Goal: Task Accomplishment & Management: Complete application form

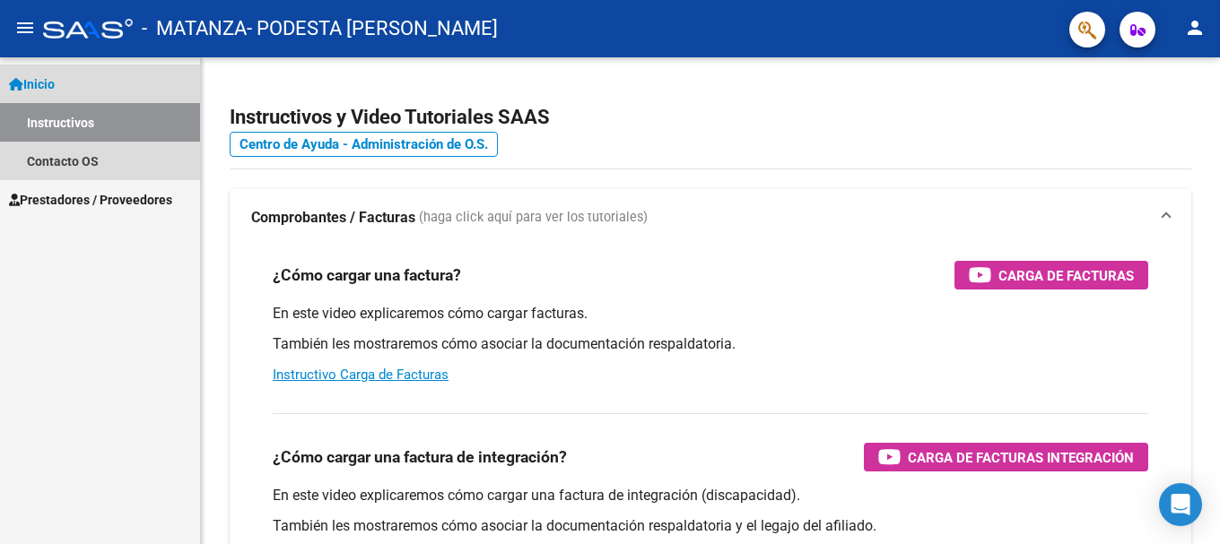
click at [63, 118] on link "Instructivos" at bounding box center [100, 122] width 200 height 39
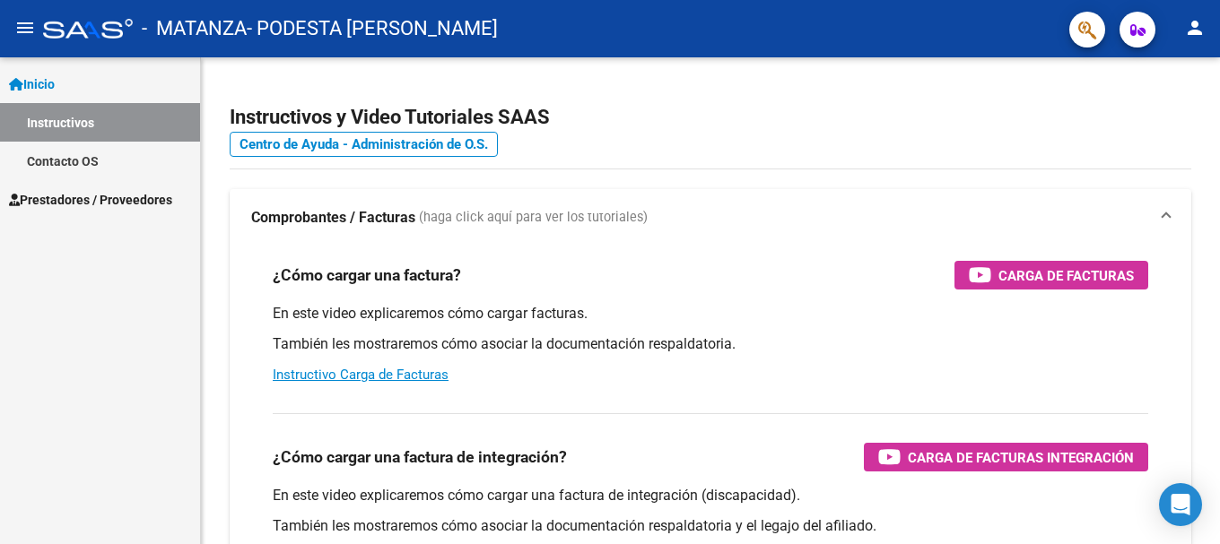
click at [59, 201] on span "Prestadores / Proveedores" at bounding box center [90, 200] width 163 height 20
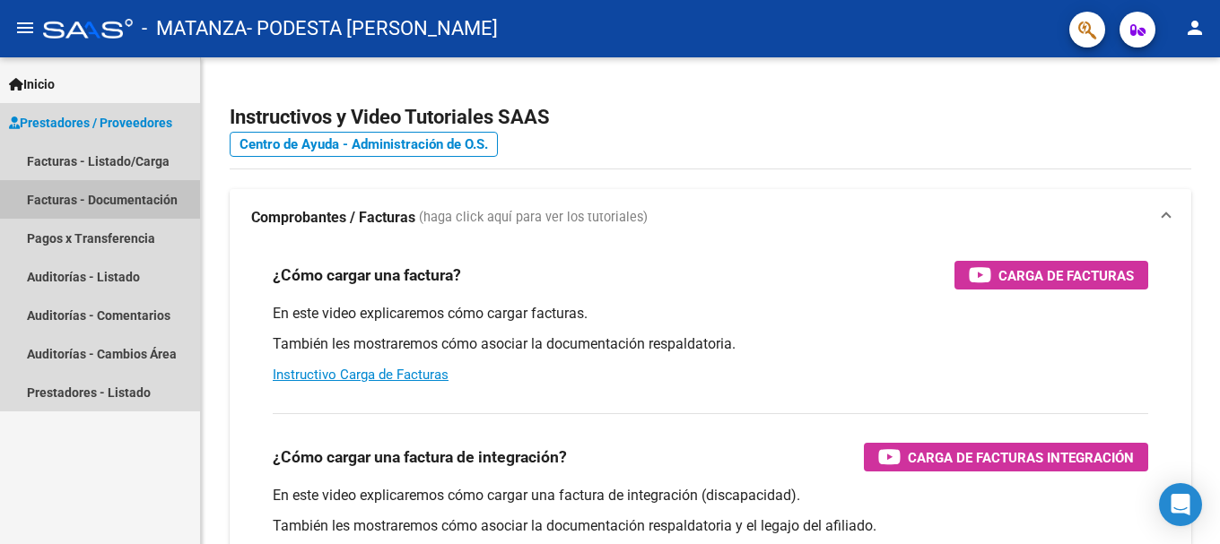
click at [67, 200] on link "Facturas - Documentación" at bounding box center [100, 199] width 200 height 39
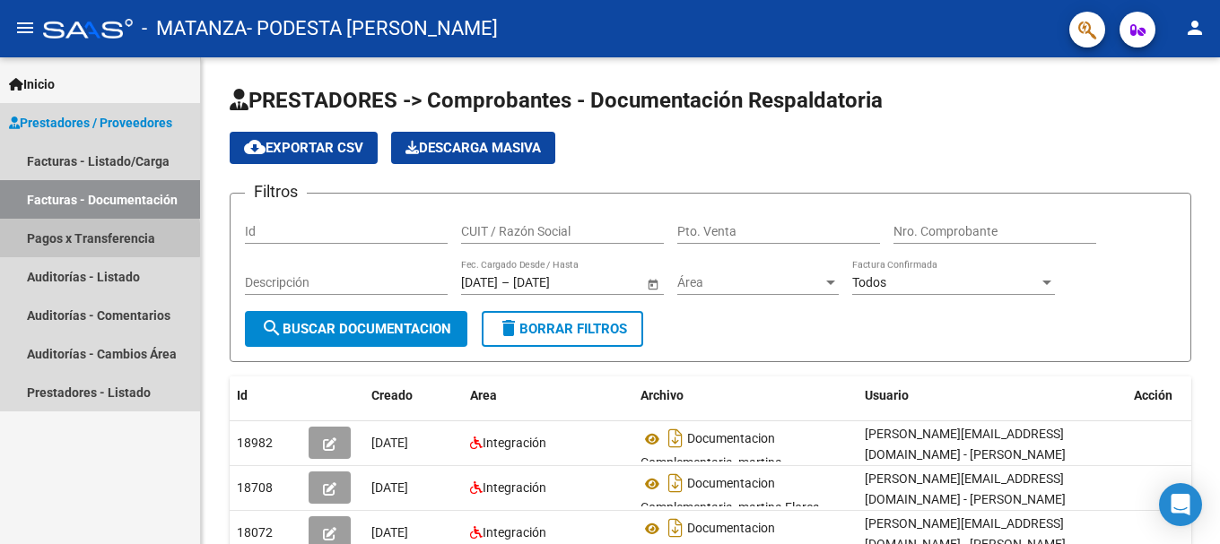
click at [38, 239] on link "Pagos x Transferencia" at bounding box center [100, 238] width 200 height 39
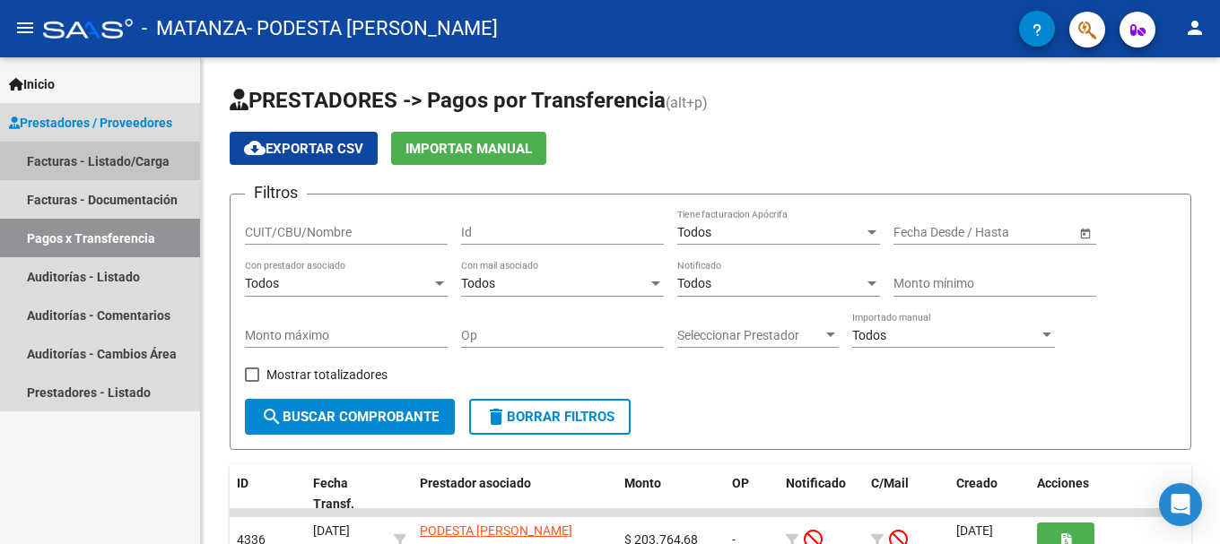
click at [61, 147] on link "Facturas - Listado/Carga" at bounding box center [100, 161] width 200 height 39
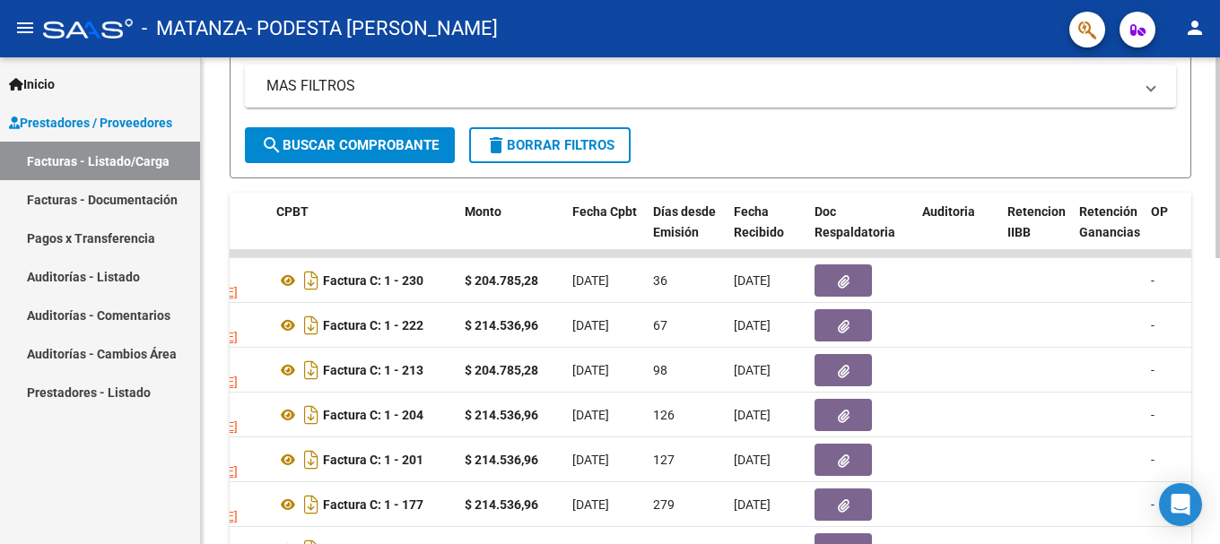
scroll to position [404, 0]
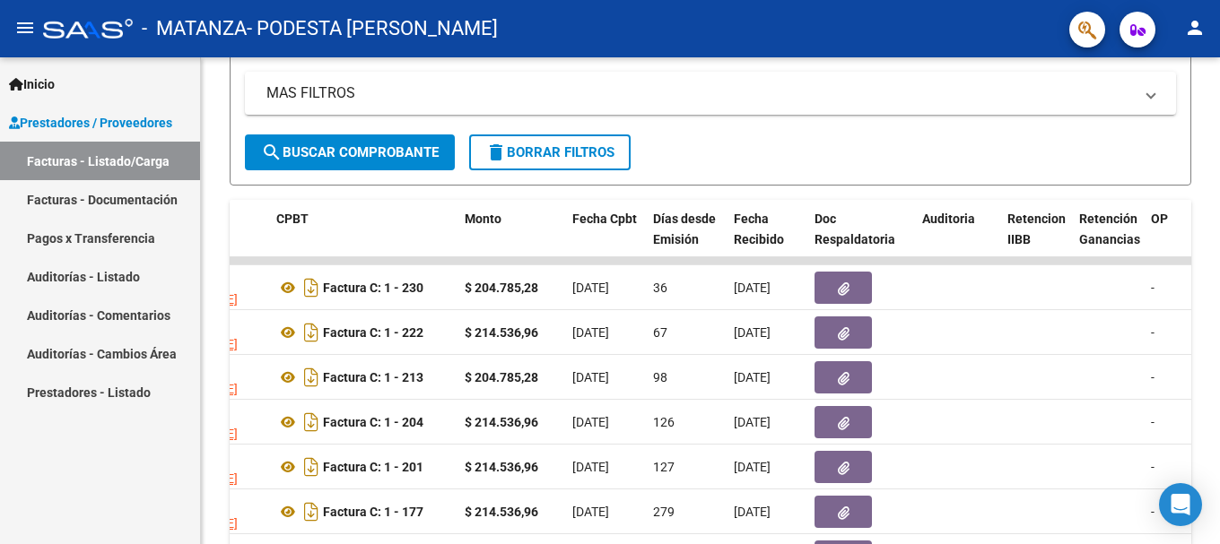
click at [89, 239] on link "Pagos x Transferencia" at bounding box center [100, 238] width 200 height 39
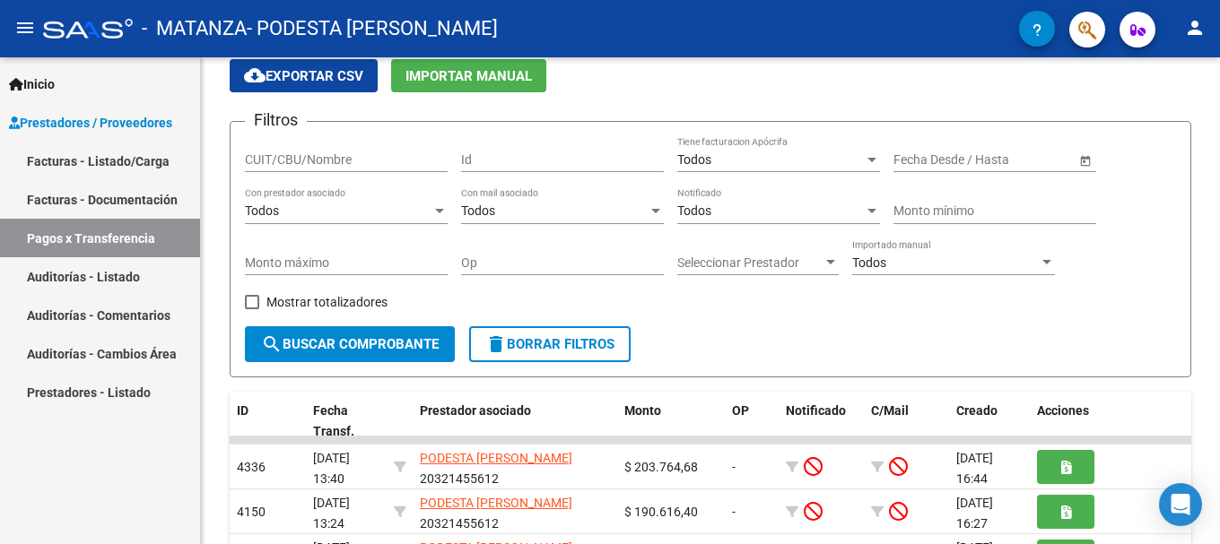
scroll to position [404, 0]
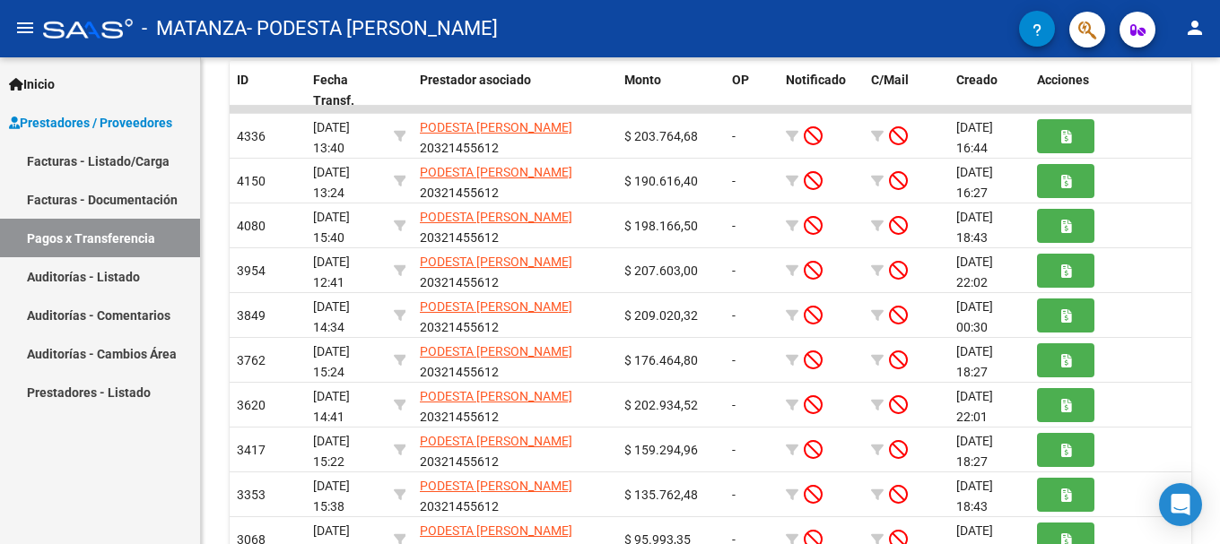
click at [67, 157] on link "Facturas - Listado/Carga" at bounding box center [100, 161] width 200 height 39
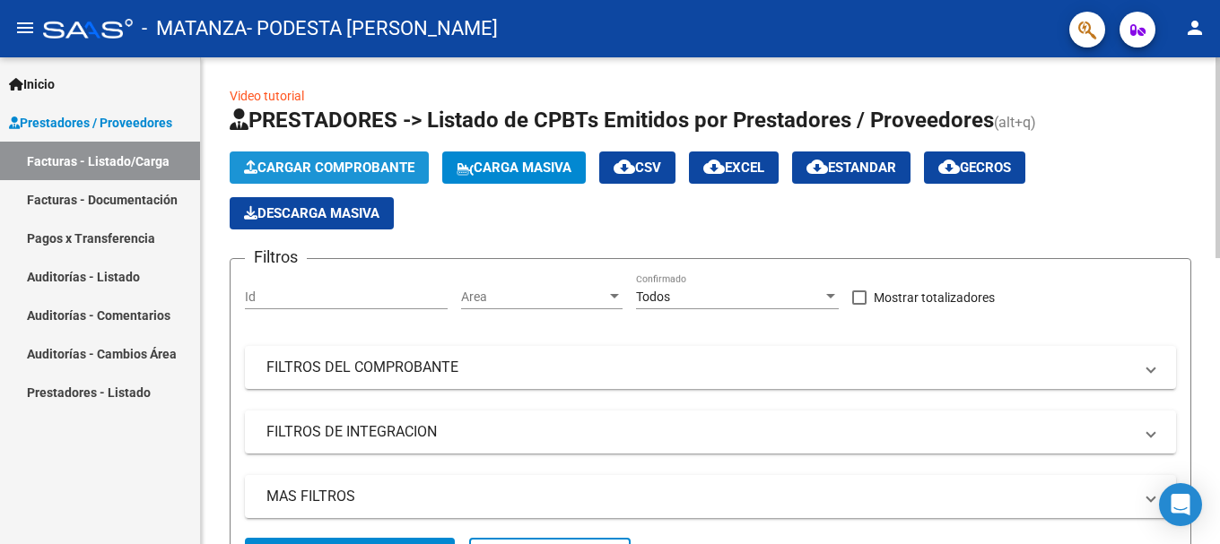
click at [299, 170] on span "Cargar Comprobante" at bounding box center [329, 168] width 170 height 16
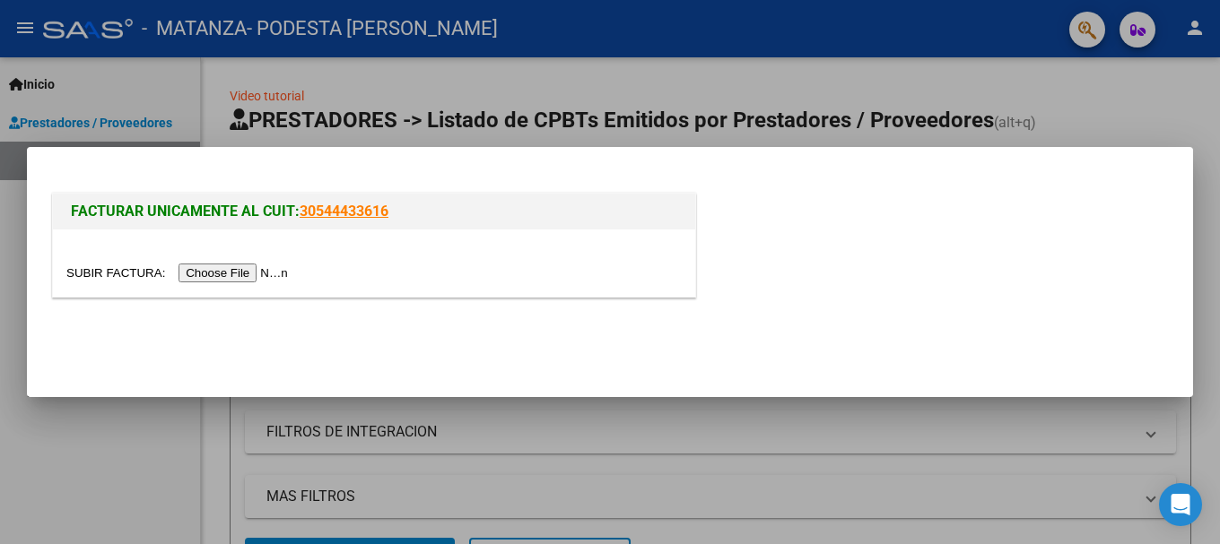
click at [244, 274] on input "file" at bounding box center [179, 273] width 227 height 19
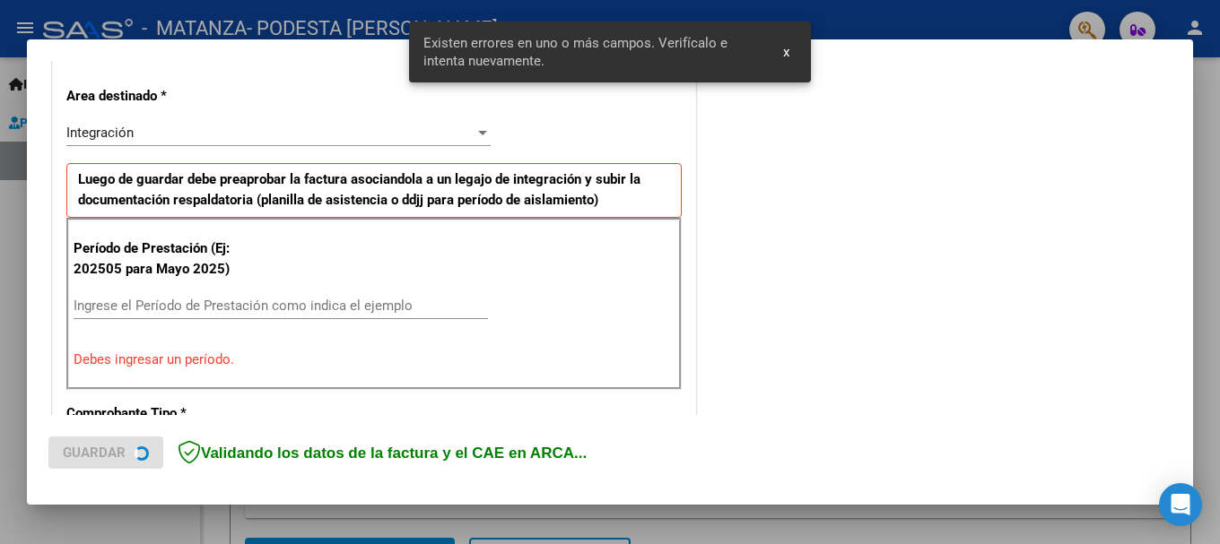
scroll to position [414, 0]
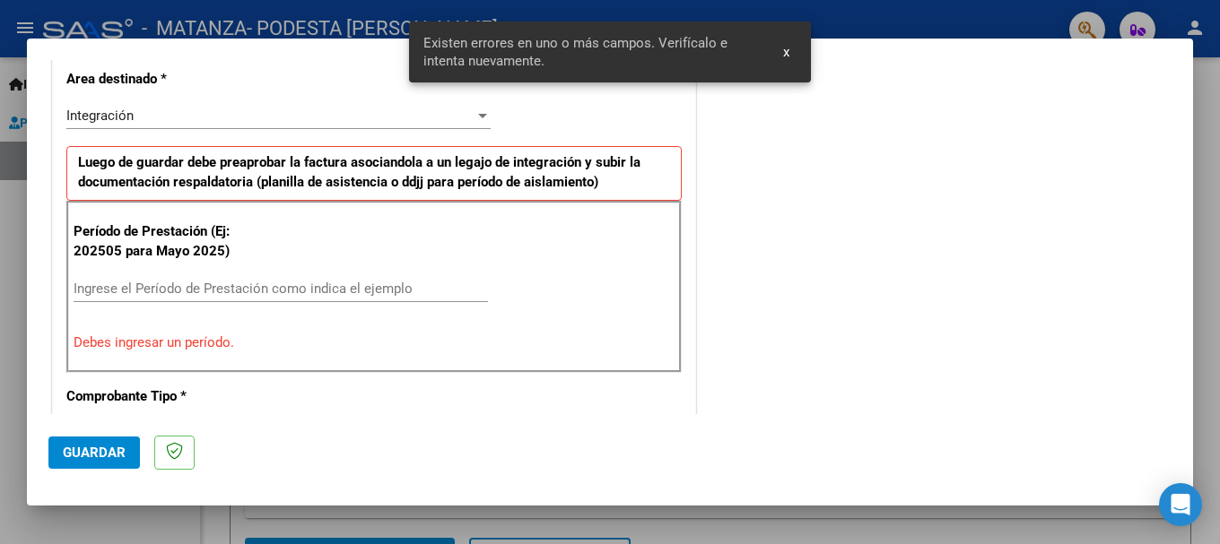
click at [107, 282] on input "Ingrese el Período de Prestación como indica el ejemplo" at bounding box center [281, 289] width 414 height 16
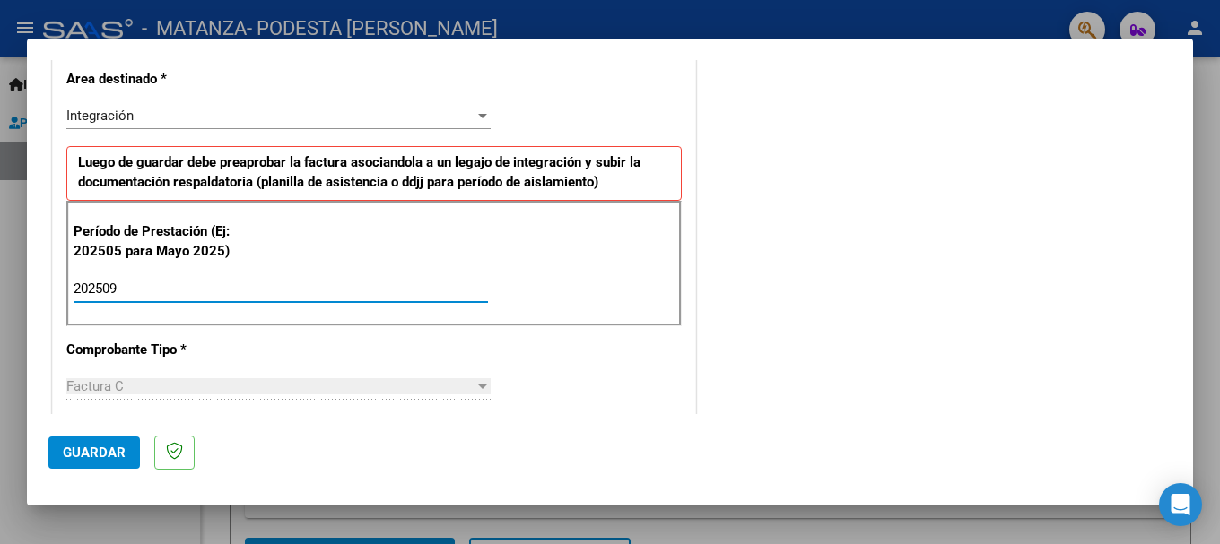
type input "202509"
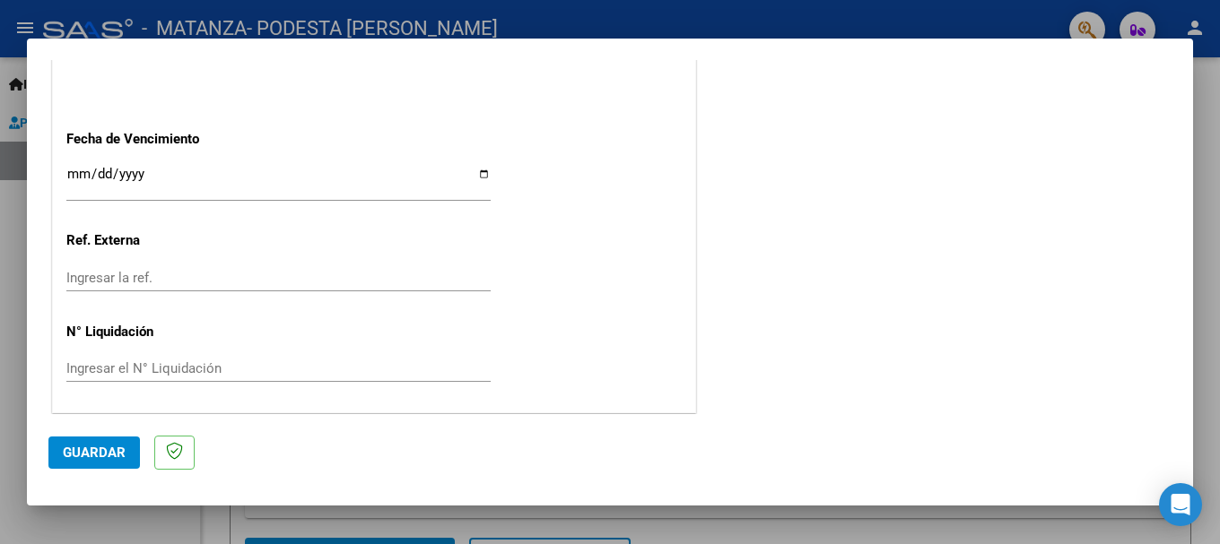
scroll to position [1224, 0]
click at [99, 450] on span "Guardar" at bounding box center [94, 453] width 63 height 16
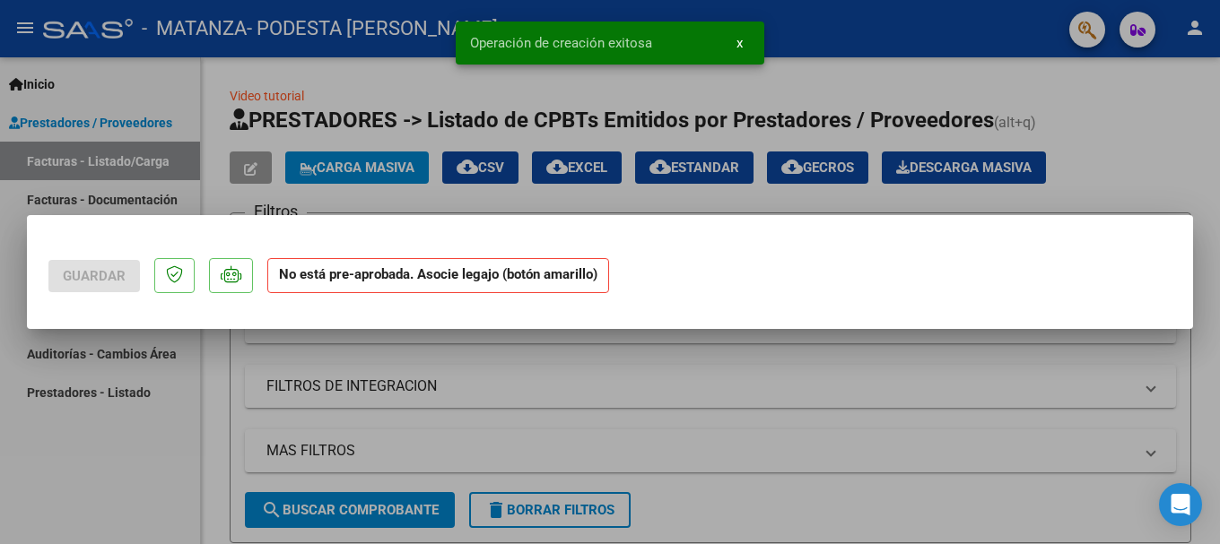
scroll to position [0, 0]
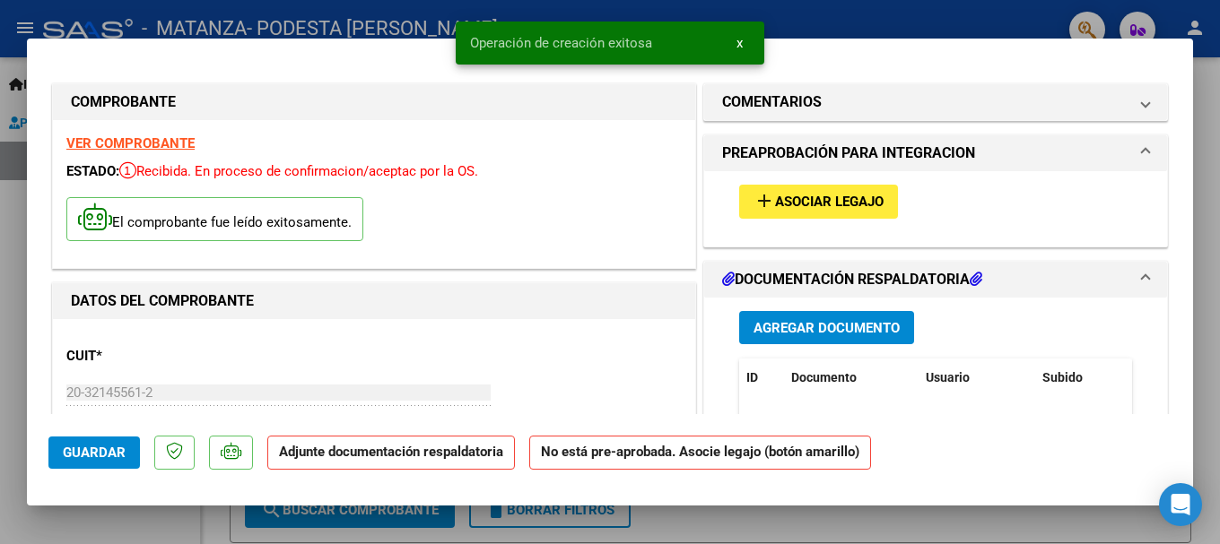
click at [775, 200] on span "Asociar Legajo" at bounding box center [829, 203] width 109 height 16
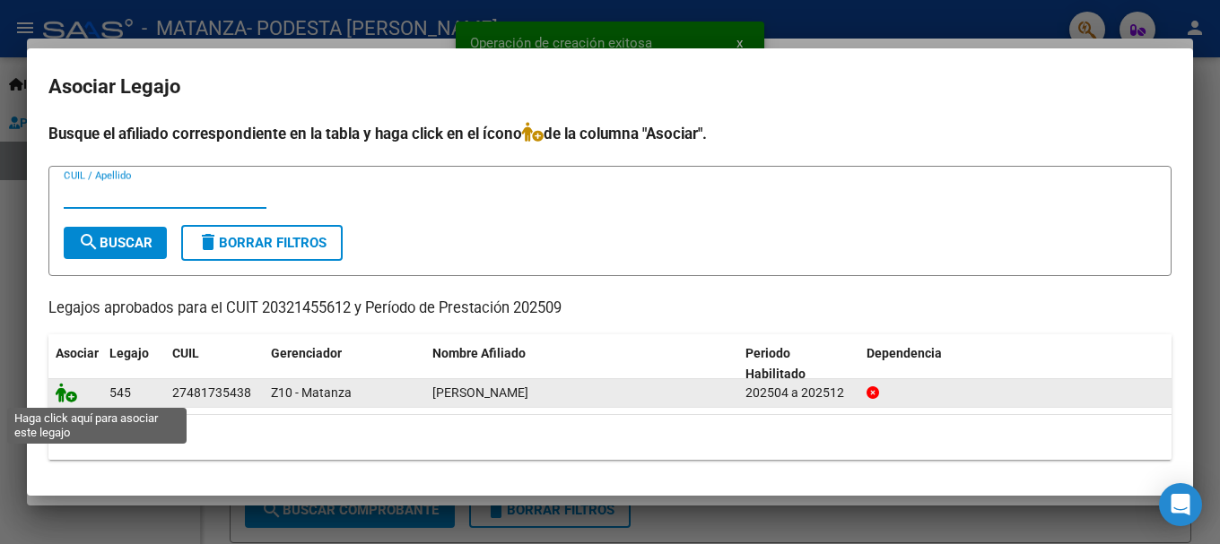
click at [66, 398] on icon at bounding box center [67, 393] width 22 height 20
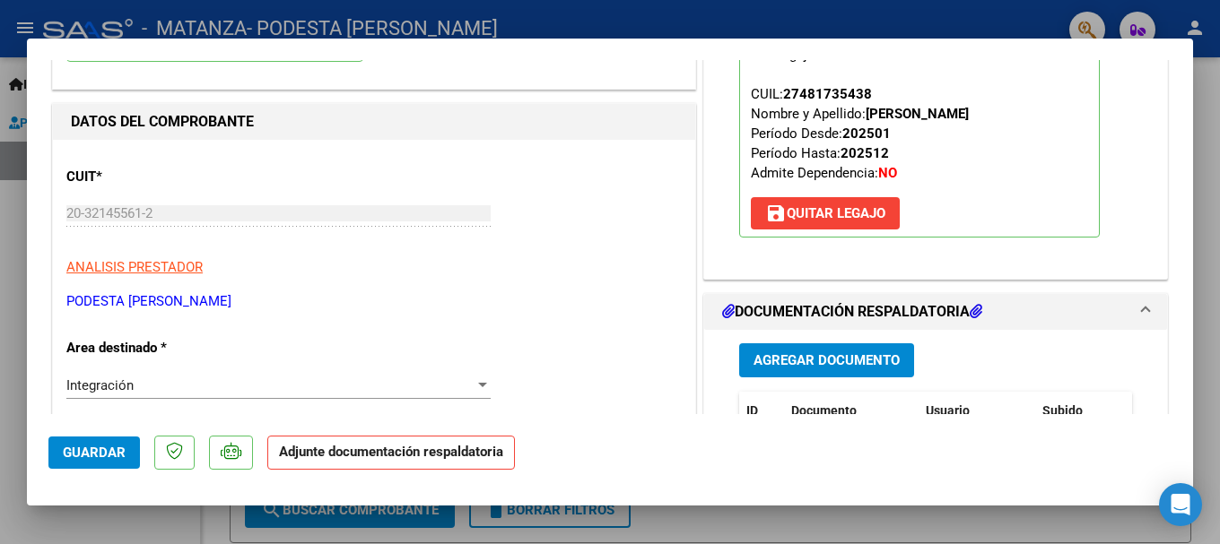
scroll to position [269, 0]
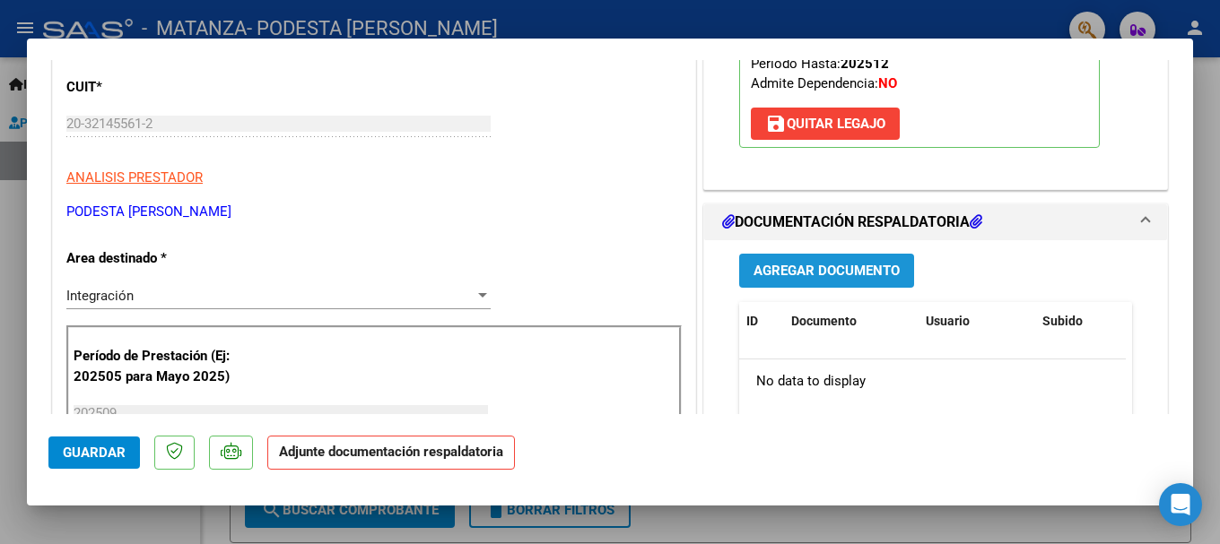
click at [796, 265] on span "Agregar Documento" at bounding box center [826, 272] width 146 height 16
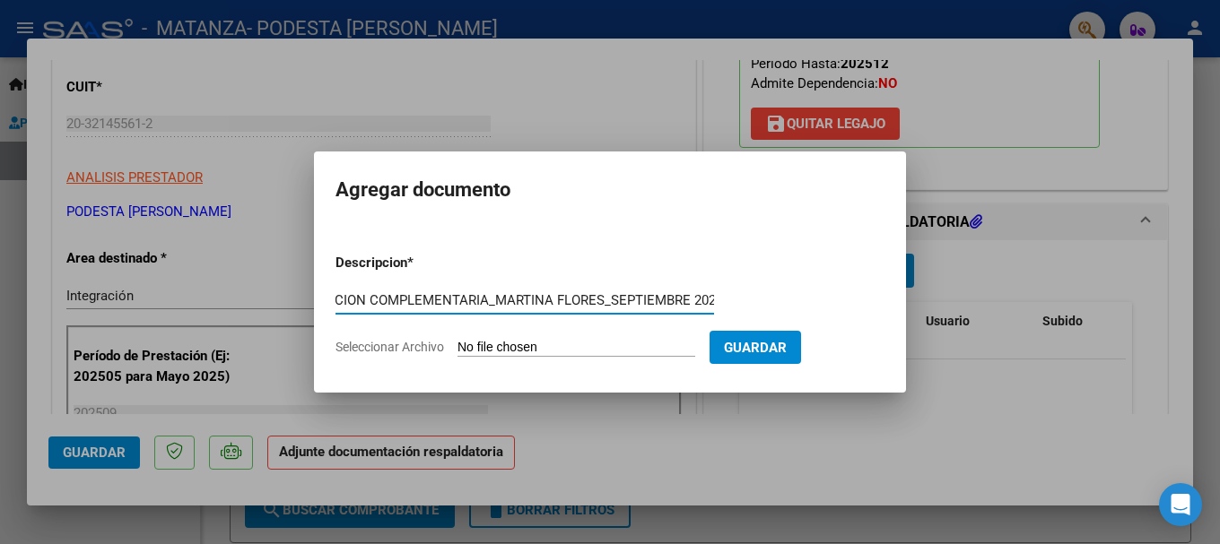
scroll to position [0, 90]
type input "DOCUMENTACION COMPLEMENTARIA_MARTINA FLORES_SEPTIEMBRE 2025"
click at [535, 351] on input "Seleccionar Archivo" at bounding box center [576, 348] width 238 height 17
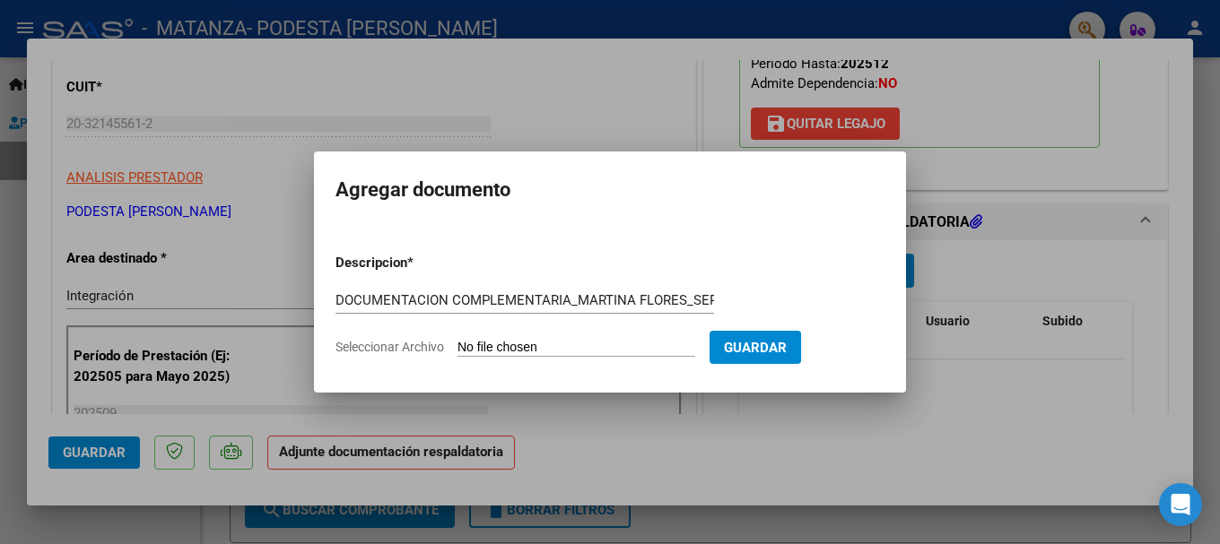
type input "C:\fakepath\DOCUMENTACION SEPTIEMBRE MARTINA FLORES_2025.pdf"
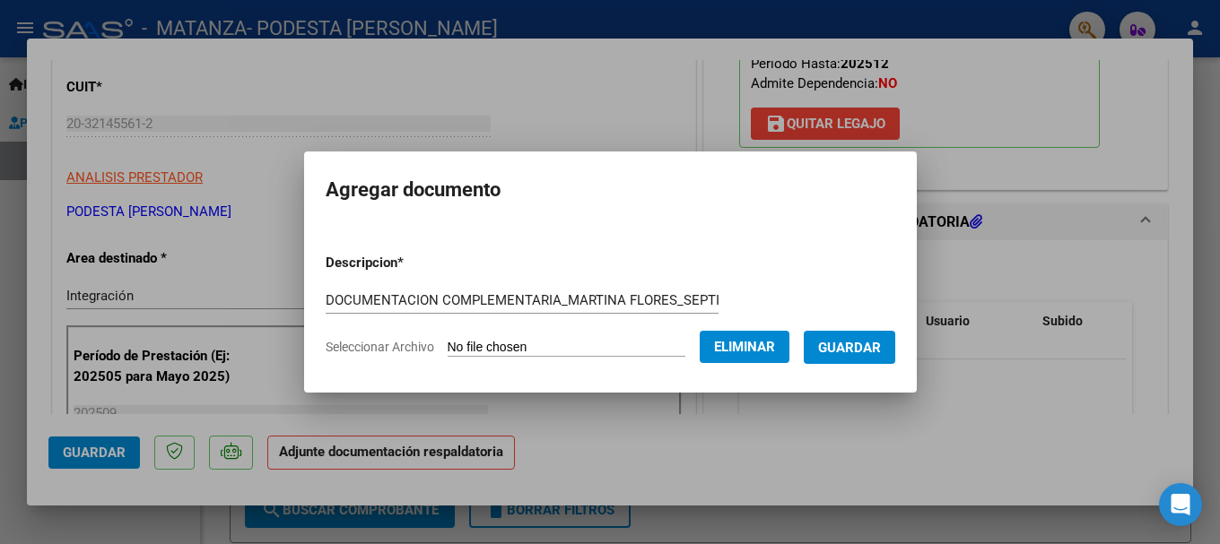
click at [872, 336] on button "Guardar" at bounding box center [849, 347] width 91 height 33
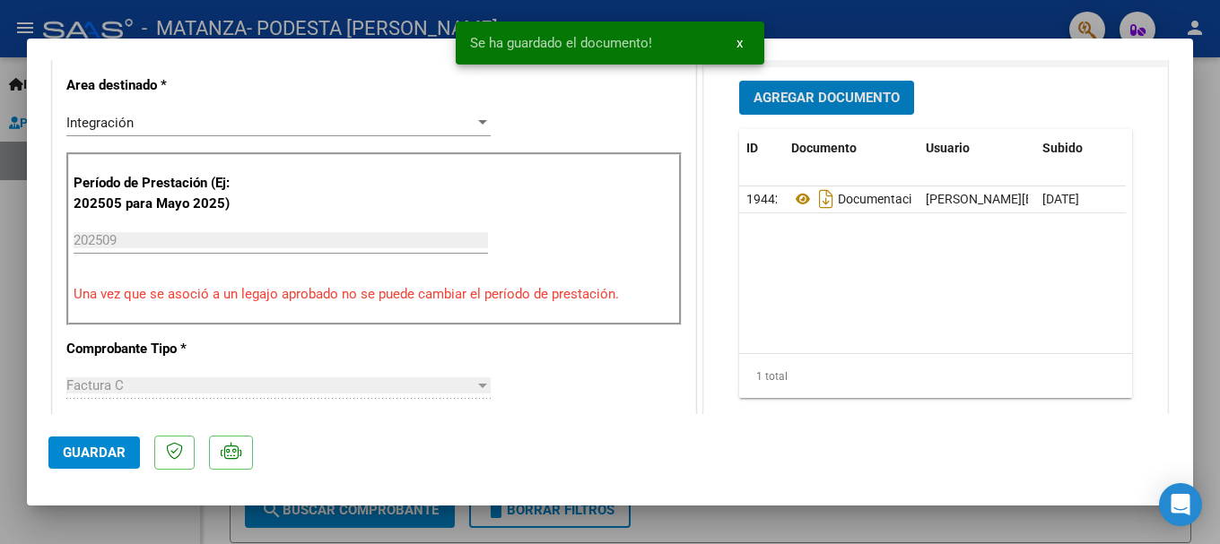
scroll to position [448, 0]
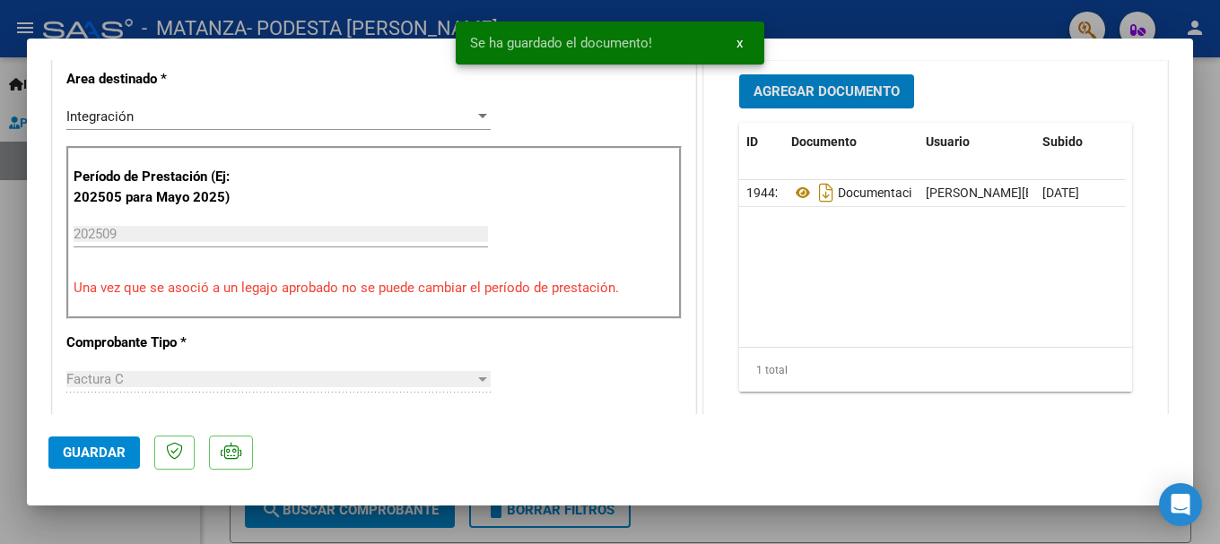
click at [112, 445] on span "Guardar" at bounding box center [94, 453] width 63 height 16
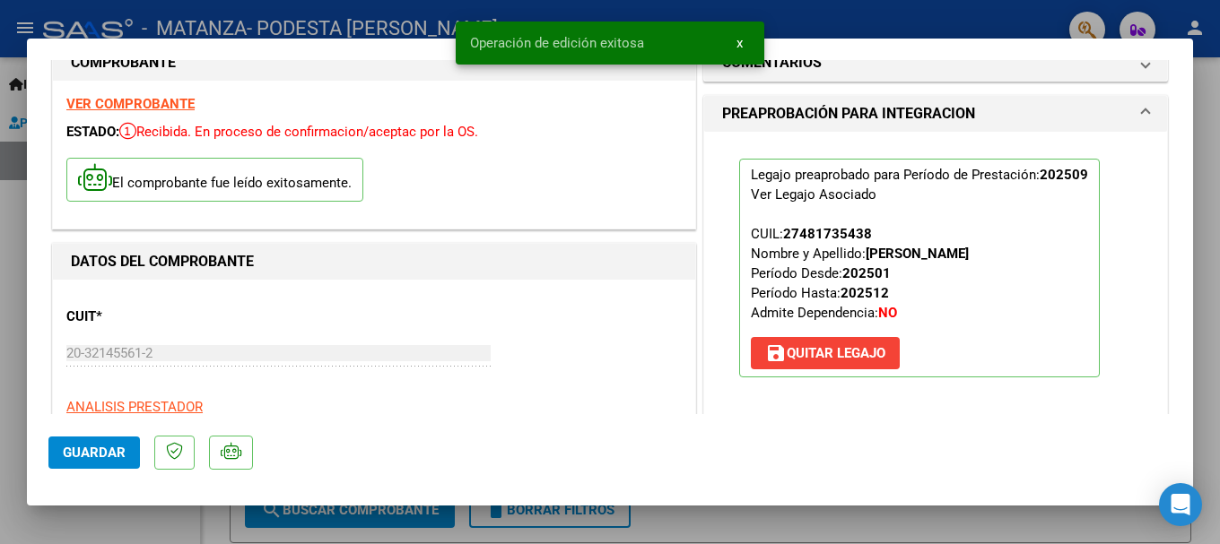
scroll to position [0, 0]
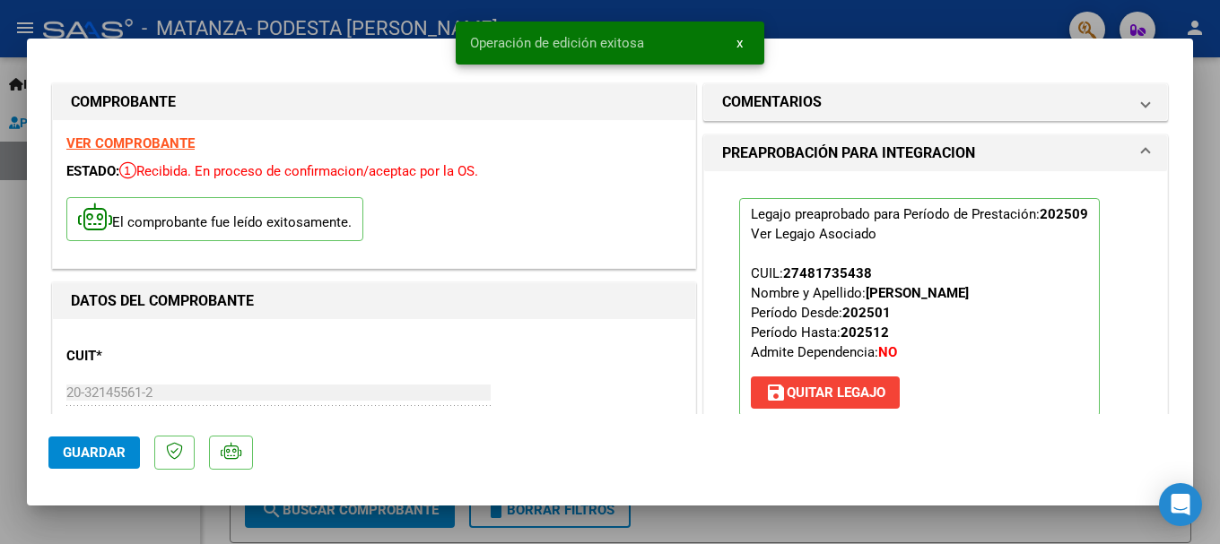
click at [1205, 108] on div at bounding box center [610, 272] width 1220 height 544
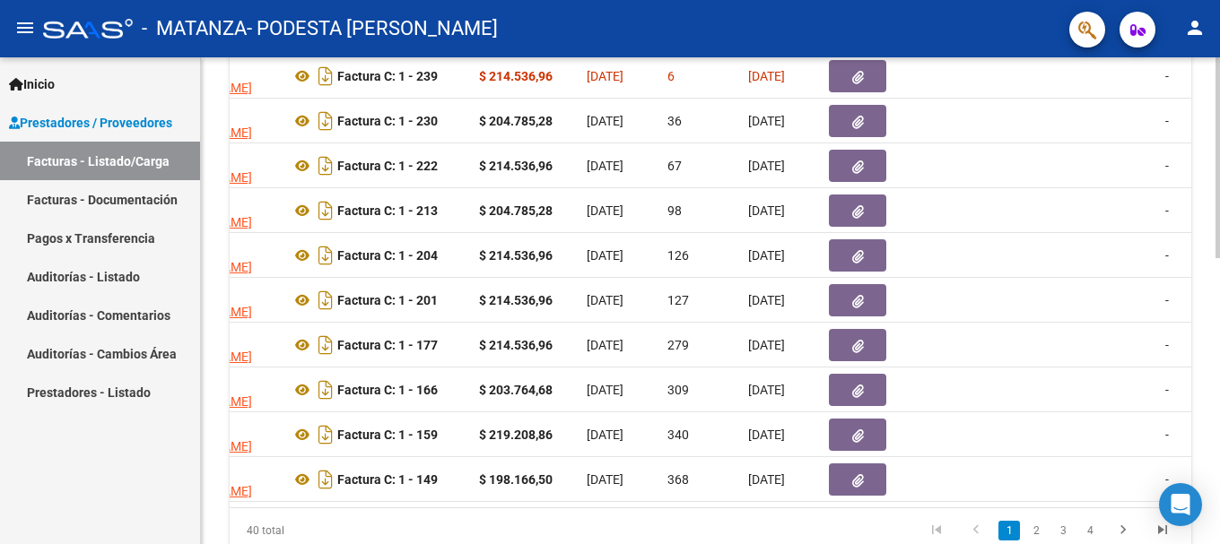
scroll to position [517, 0]
